Goal: Task Accomplishment & Management: Use online tool/utility

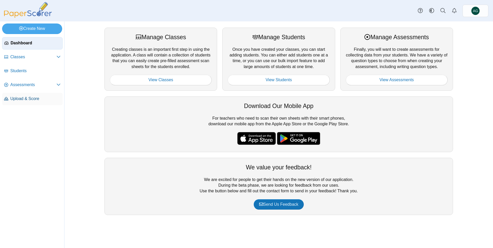
click at [26, 98] on span "Upload & Score" at bounding box center [35, 99] width 50 height 6
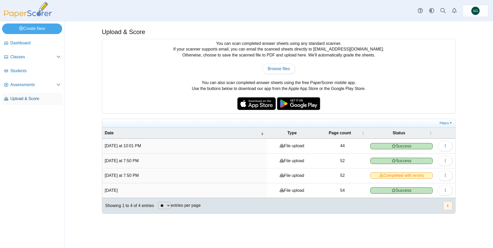
click at [31, 100] on span "Upload & Score" at bounding box center [35, 99] width 50 height 6
click at [285, 70] on span "Browse files" at bounding box center [279, 69] width 22 height 4
type input "**********"
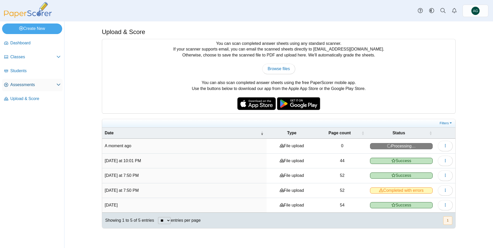
click at [27, 85] on span "Assessments" at bounding box center [33, 85] width 46 height 6
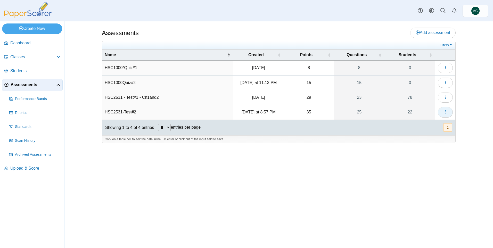
click at [443, 114] on button "button" at bounding box center [445, 112] width 15 height 10
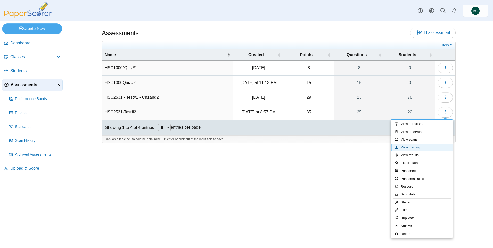
click at [422, 149] on link "View grading" at bounding box center [422, 148] width 62 height 8
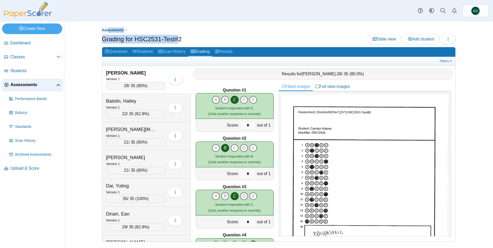
drag, startPoint x: 179, startPoint y: 38, endPoint x: 107, endPoint y: 33, distance: 72.1
click at [107, 33] on div "Assessments Grading for HSC2531-Test#2 Table view Add student Loading… 28" at bounding box center [279, 137] width 354 height 219
click at [200, 39] on div "Grading for HSC2531-Test#2 Table view Add student Loading…" at bounding box center [279, 40] width 354 height 12
drag, startPoint x: 171, startPoint y: 40, endPoint x: 88, endPoint y: 38, distance: 82.5
click at [88, 38] on div "Assessments Grading for HSC2531-Test#2 Table view Add student Loading…" at bounding box center [278, 134] width 387 height 227
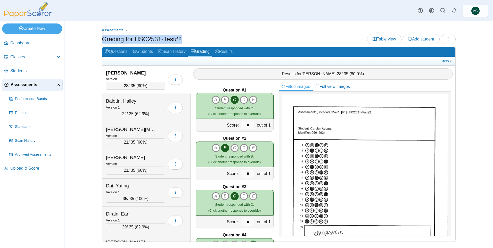
copy h1 "Grading for HSC2531-Test#2"
click at [447, 38] on icon "button" at bounding box center [448, 39] width 4 height 4
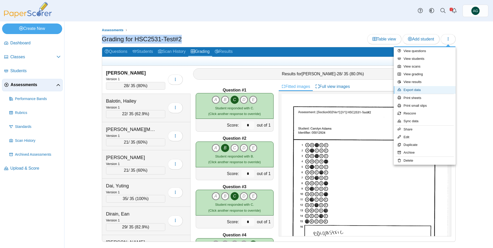
click at [420, 89] on link "Export data" at bounding box center [425, 90] width 62 height 8
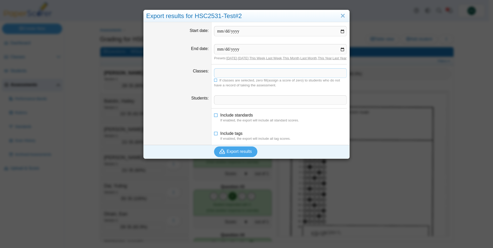
click at [236, 77] on span at bounding box center [280, 73] width 132 height 9
click at [341, 17] on link "Close" at bounding box center [343, 16] width 8 height 9
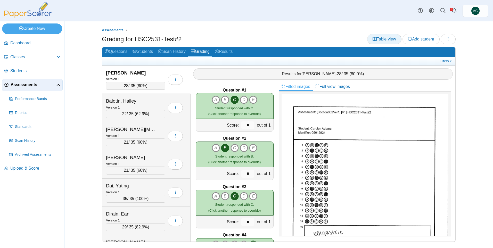
click at [386, 42] on link "Table view" at bounding box center [384, 39] width 34 height 10
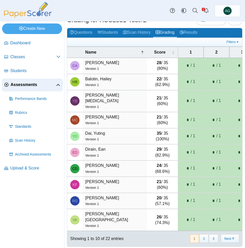
scroll to position [12, 0]
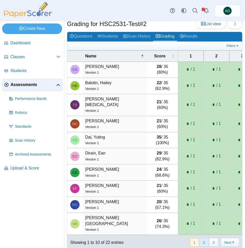
click at [201, 238] on button "2" at bounding box center [204, 242] width 9 height 9
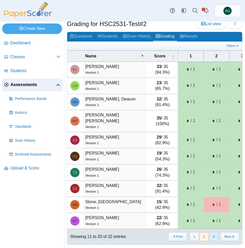
click at [212, 235] on button "3" at bounding box center [213, 237] width 9 height 9
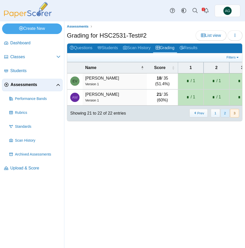
click at [223, 118] on button "2" at bounding box center [225, 113] width 9 height 9
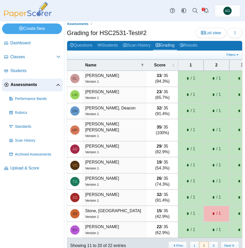
scroll to position [12, 0]
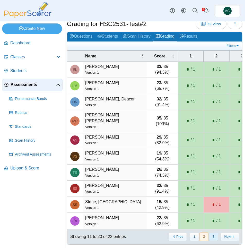
click at [209, 233] on button "3" at bounding box center [213, 237] width 9 height 9
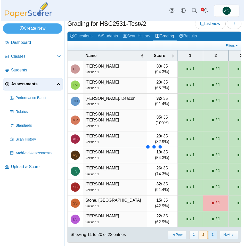
scroll to position [0, 0]
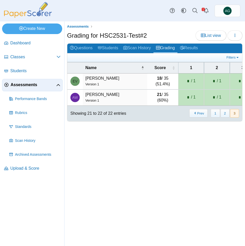
click at [23, 84] on span "Assessments" at bounding box center [34, 85] width 46 height 6
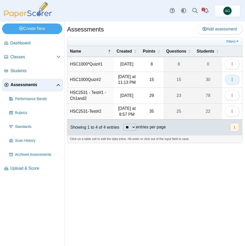
click at [233, 79] on icon "button" at bounding box center [232, 79] width 4 height 4
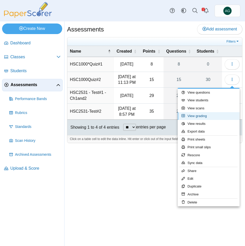
click at [204, 114] on link "View grading" at bounding box center [209, 116] width 62 height 8
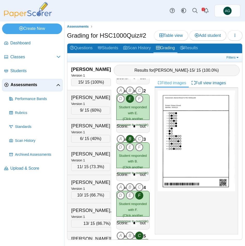
scroll to position [591, 0]
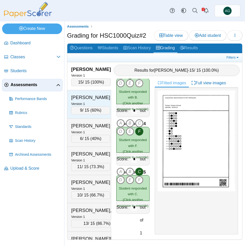
click at [91, 100] on div "[PERSON_NAME]" at bounding box center [90, 97] width 39 height 7
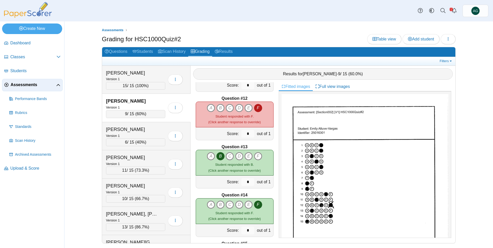
scroll to position [523, 0]
click at [235, 107] on icon "D" at bounding box center [239, 108] width 8 height 8
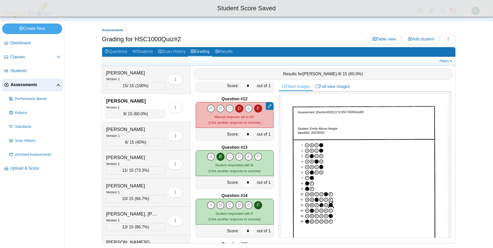
click at [245, 107] on icon "F" at bounding box center [258, 108] width 8 height 8
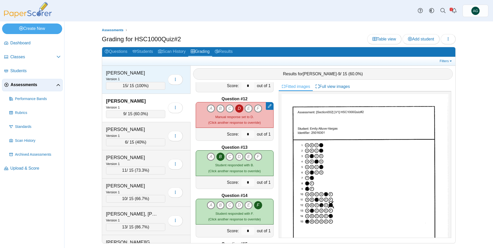
click at [155, 77] on div "Version 1" at bounding box center [135, 79] width 59 height 6
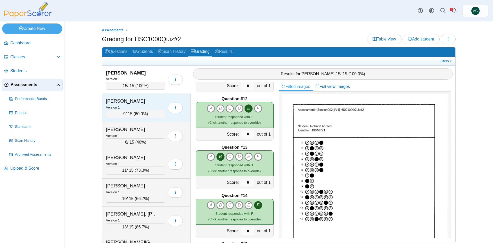
click at [128, 99] on div "[PERSON_NAME]" at bounding box center [132, 101] width 52 height 7
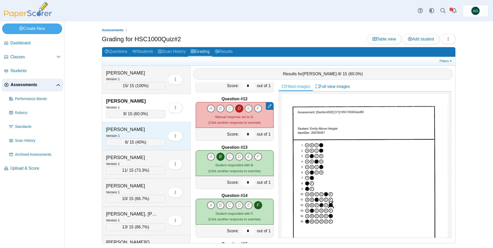
click at [139, 129] on div "[PERSON_NAME]" at bounding box center [132, 129] width 52 height 7
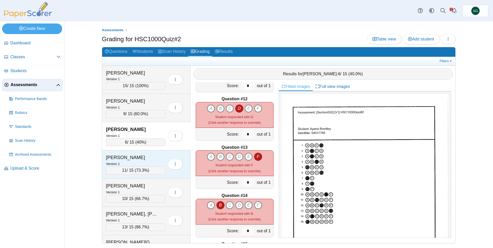
click at [130, 158] on div "[PERSON_NAME]" at bounding box center [132, 157] width 52 height 7
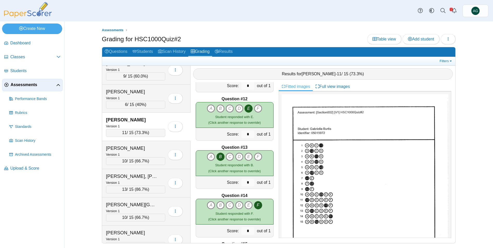
scroll to position [52, 0]
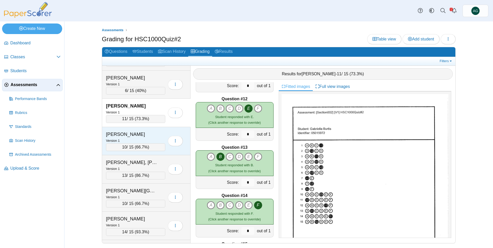
click at [138, 136] on div "[PERSON_NAME]" at bounding box center [132, 134] width 52 height 7
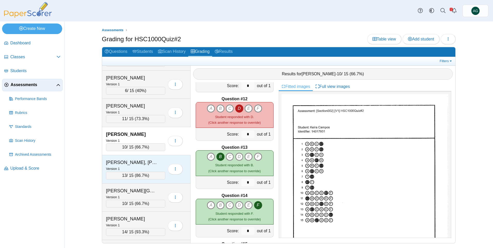
click at [149, 166] on div "Version 1" at bounding box center [135, 169] width 59 height 6
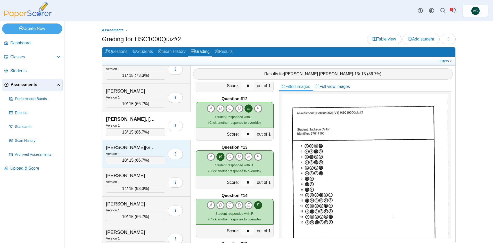
scroll to position [103, 0]
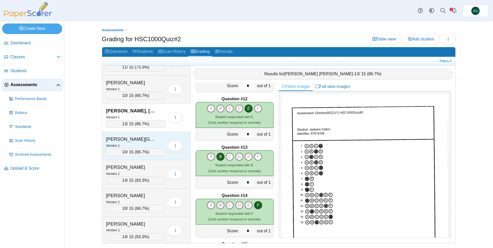
click at [141, 138] on div "[PERSON_NAME][GEOGRAPHIC_DATA]" at bounding box center [132, 139] width 52 height 7
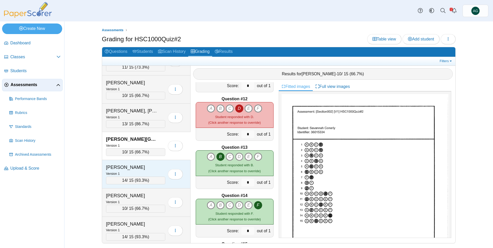
click at [139, 170] on div "[PERSON_NAME]" at bounding box center [132, 167] width 52 height 7
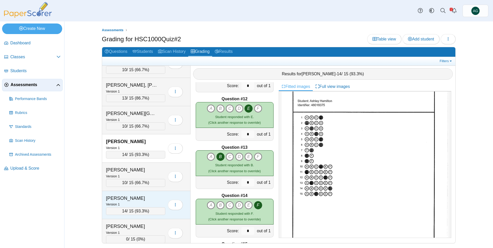
scroll to position [155, 0]
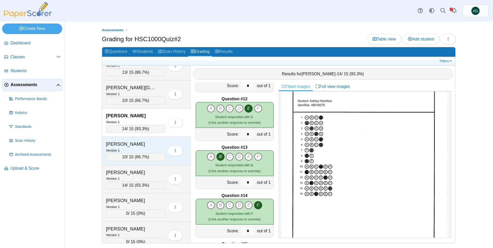
click at [131, 147] on div "[PERSON_NAME]" at bounding box center [132, 144] width 52 height 7
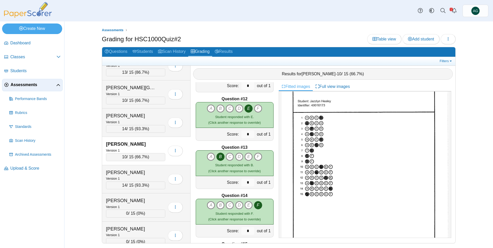
scroll to position [0, 0]
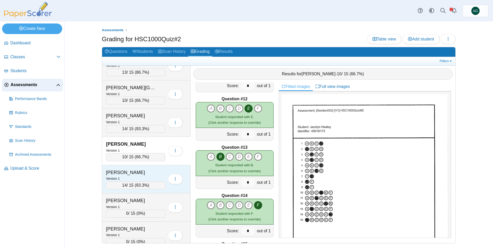
click at [150, 174] on div "[PERSON_NAME]" at bounding box center [132, 172] width 52 height 7
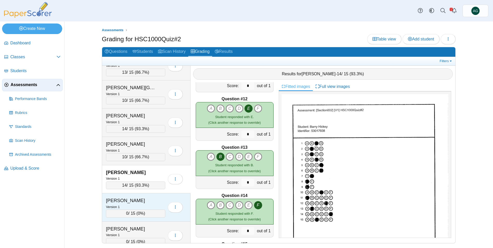
click at [155, 202] on div "Holliday, Phyllice" at bounding box center [132, 200] width 52 height 7
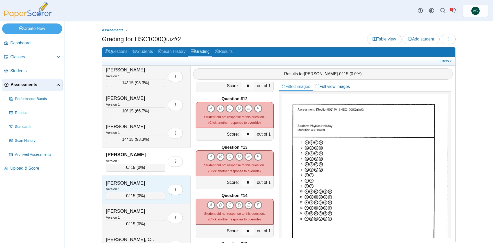
scroll to position [206, 0]
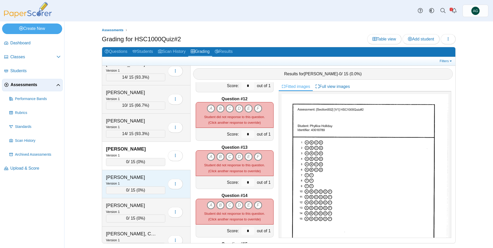
click at [152, 177] on div "Isaacks, Ella" at bounding box center [132, 177] width 52 height 7
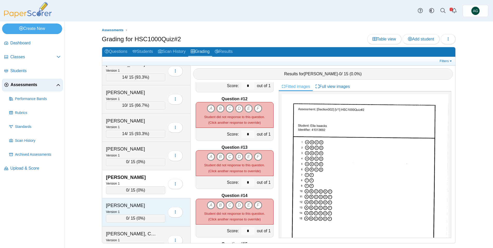
click at [154, 205] on div "Kaspar, Tyler" at bounding box center [132, 205] width 52 height 7
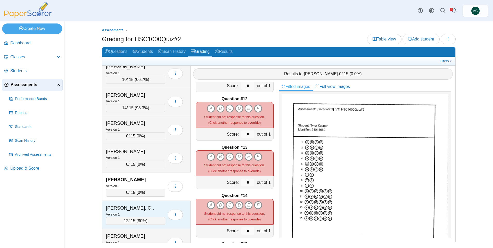
scroll to position [258, 0]
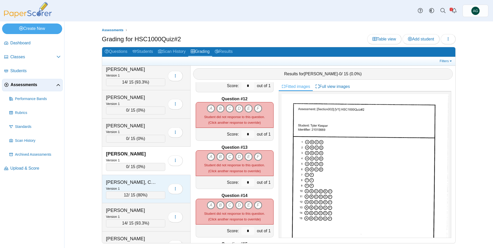
click at [156, 183] on div "Kimbrough, Catia" at bounding box center [135, 182] width 59 height 7
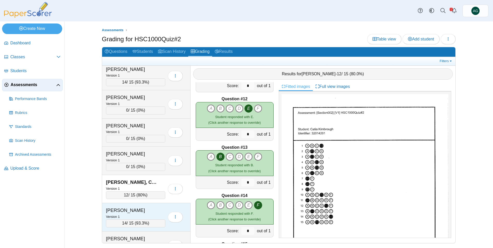
click at [160, 213] on div "Klingerman, Alijah" at bounding box center [135, 210] width 59 height 7
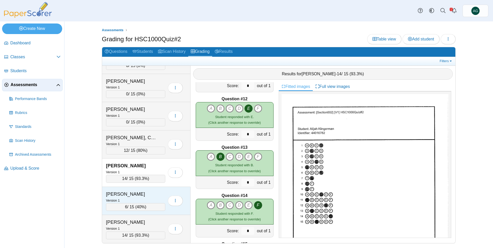
scroll to position [309, 0]
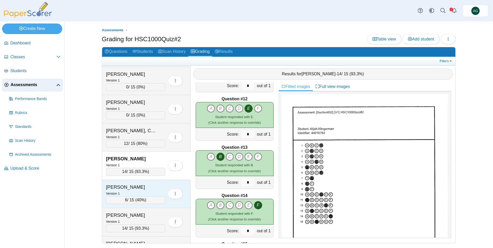
click at [159, 188] on div "Lehner, Samantha" at bounding box center [135, 187] width 59 height 7
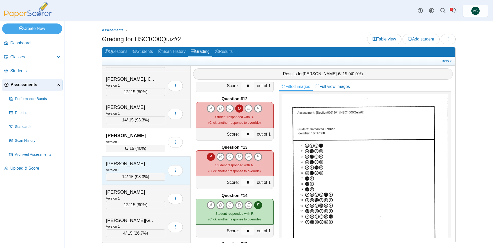
scroll to position [387, 0]
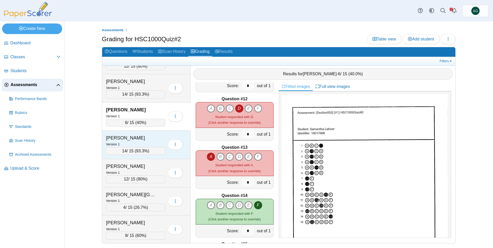
click at [150, 140] on div "Lopez, Matias" at bounding box center [132, 138] width 52 height 7
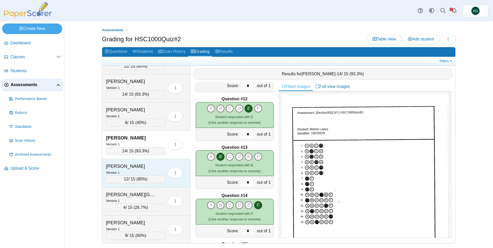
click at [154, 168] on div "McCrea, Haylee" at bounding box center [132, 166] width 52 height 7
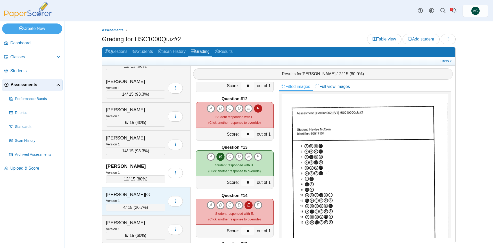
click at [158, 199] on div "Version 1" at bounding box center [135, 201] width 59 height 6
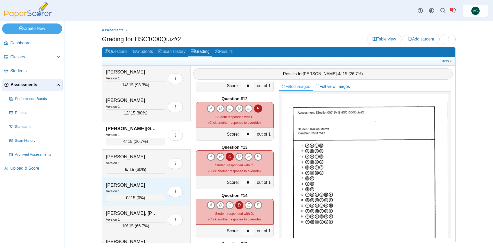
scroll to position [464, 0]
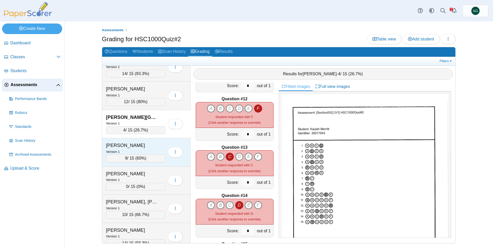
click at [137, 150] on div "Version 1" at bounding box center [135, 152] width 59 height 6
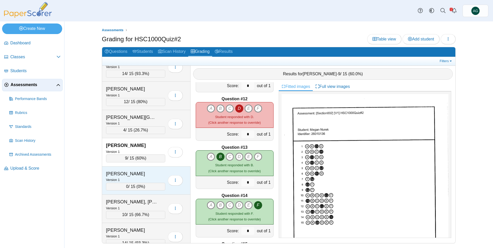
click at [142, 174] on div "Pagano, Caitlyn" at bounding box center [132, 173] width 52 height 7
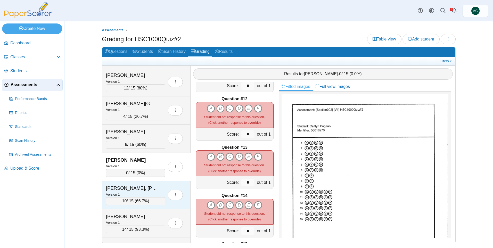
scroll to position [490, 0]
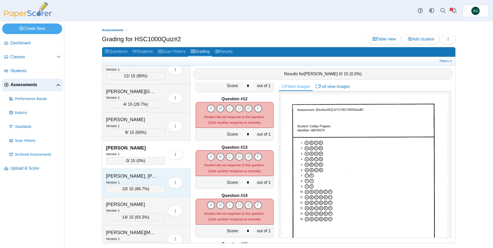
click at [143, 180] on div "Version 1" at bounding box center [135, 182] width 59 height 6
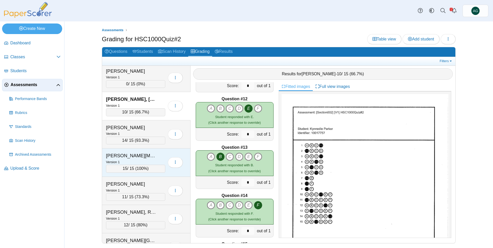
scroll to position [567, 0]
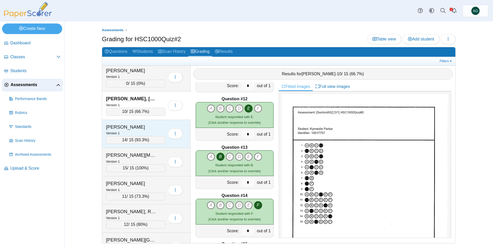
click at [142, 130] on div "Riskowitz, Emma" at bounding box center [132, 127] width 52 height 7
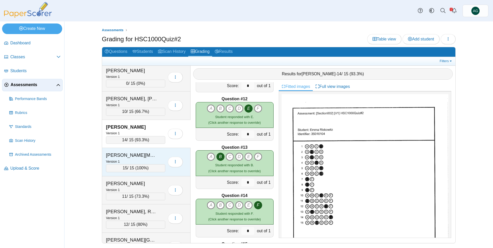
click at [145, 160] on div "Version 1" at bounding box center [135, 162] width 59 height 6
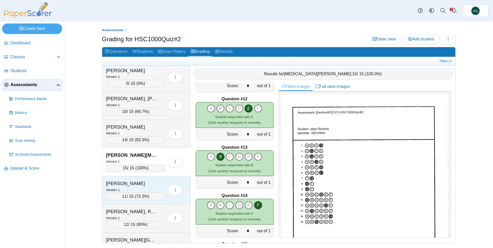
click at [147, 182] on div "Rowland, Mallory" at bounding box center [132, 183] width 52 height 7
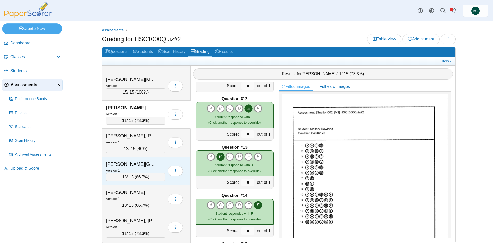
scroll to position [645, 0]
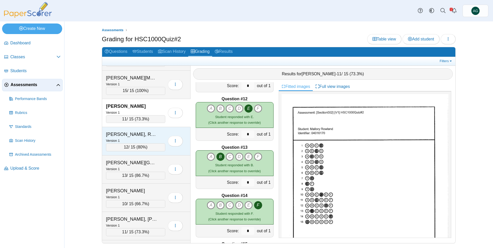
click at [145, 133] on div "Sheppard-Rentz, Rhamani" at bounding box center [132, 134] width 52 height 7
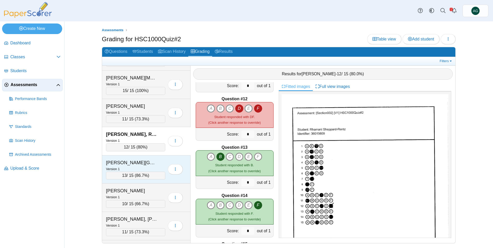
click at [148, 162] on div "Thomas, Jordan" at bounding box center [132, 162] width 52 height 7
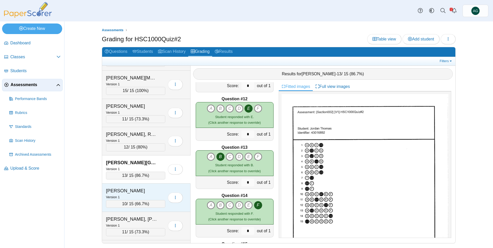
click at [150, 193] on div "Valladares, Rodolfo" at bounding box center [132, 190] width 52 height 7
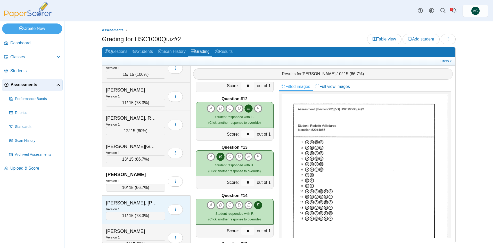
scroll to position [670, 0]
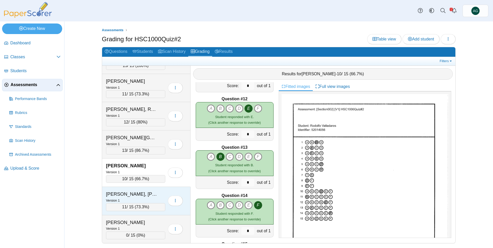
click at [147, 193] on div "Webb, Campbell" at bounding box center [132, 194] width 52 height 7
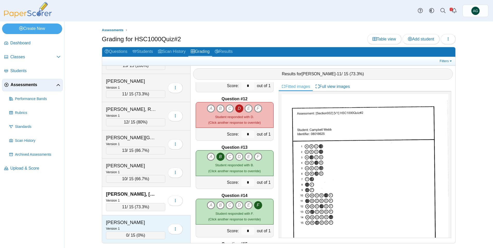
click at [150, 223] on div "Wright, Payton" at bounding box center [132, 222] width 52 height 7
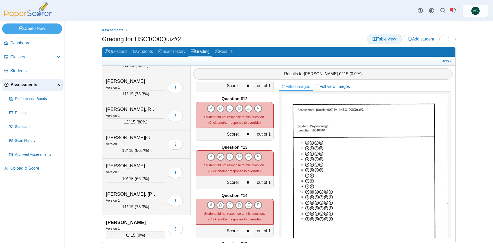
click at [245, 39] on span "Table view" at bounding box center [384, 39] width 23 height 4
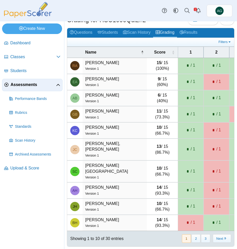
scroll to position [11, 0]
